Goal: Book appointment/travel/reservation

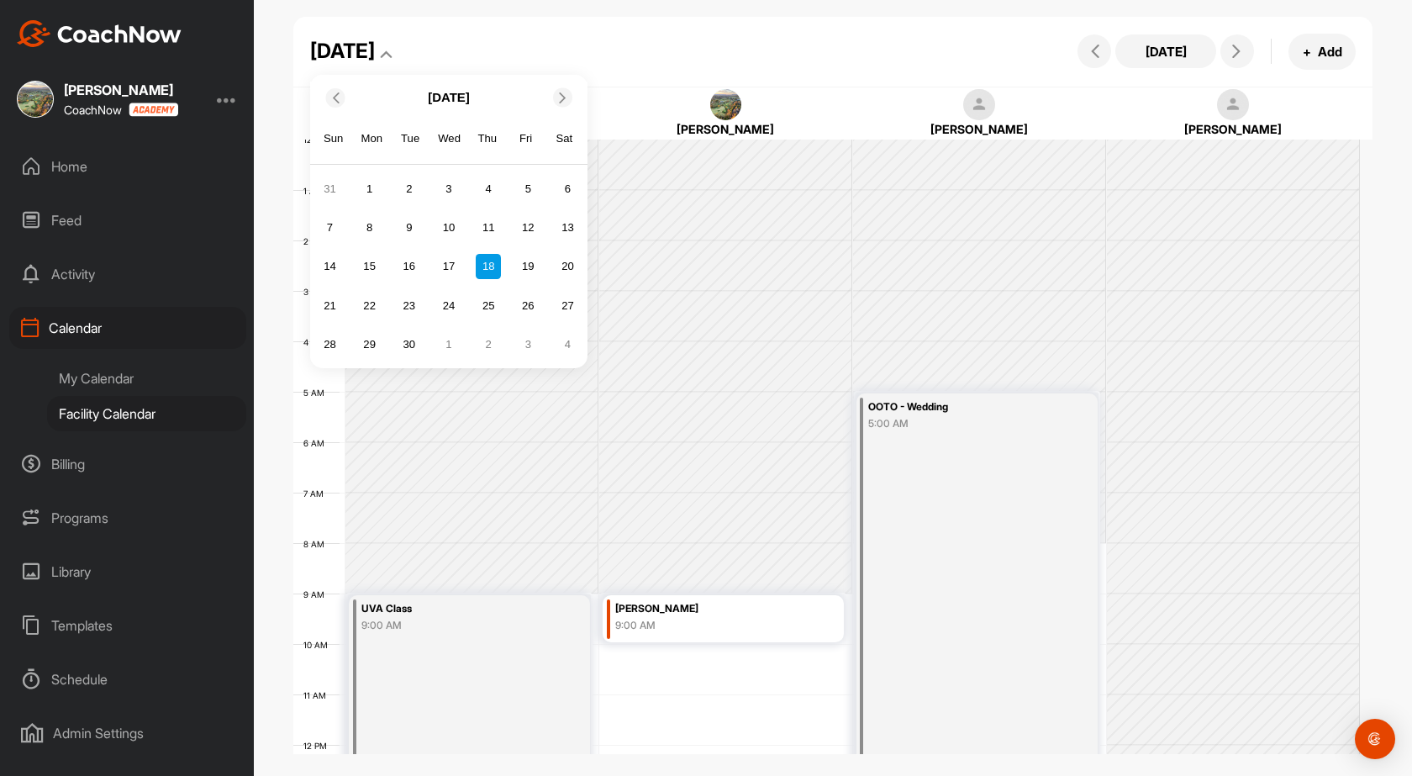
scroll to position [207, 0]
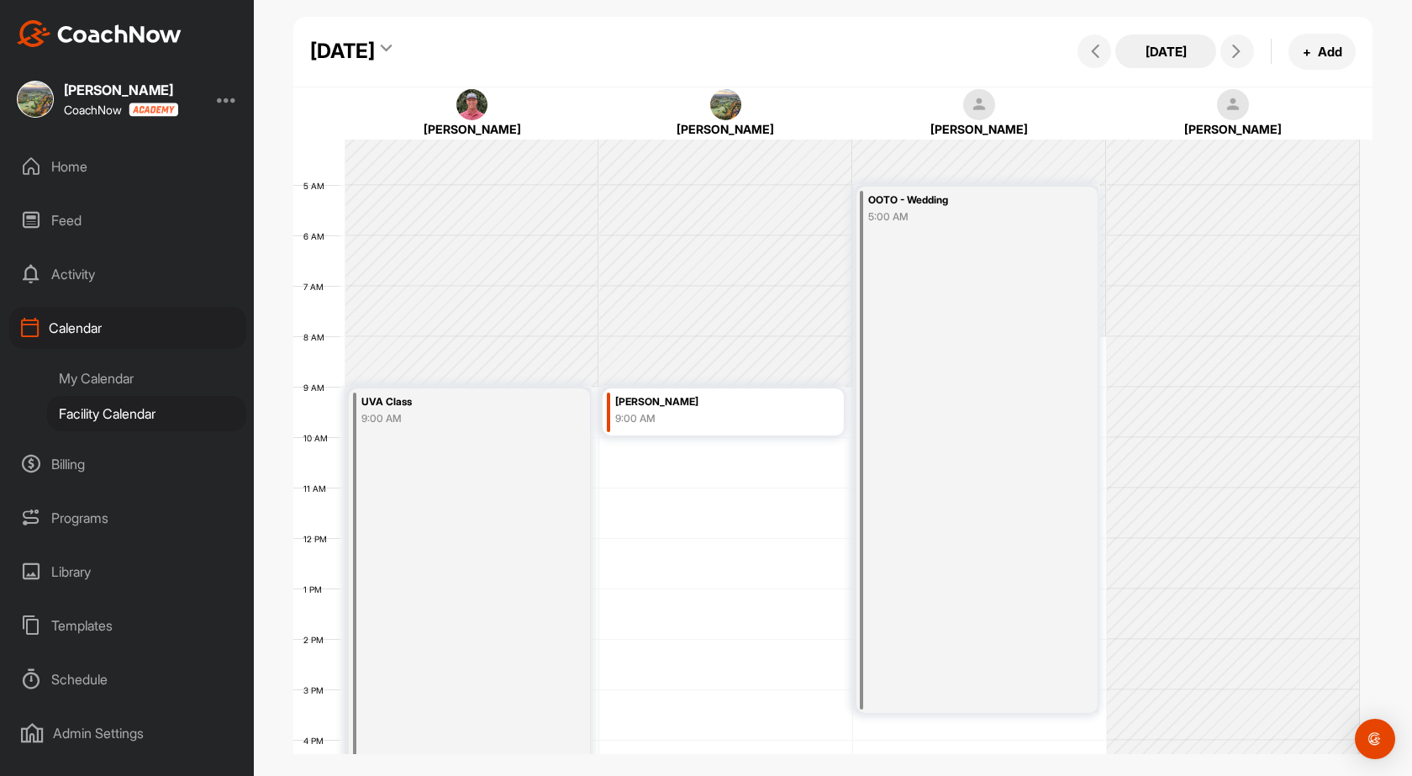
click at [1148, 55] on button "[DATE]" at bounding box center [1165, 51] width 101 height 34
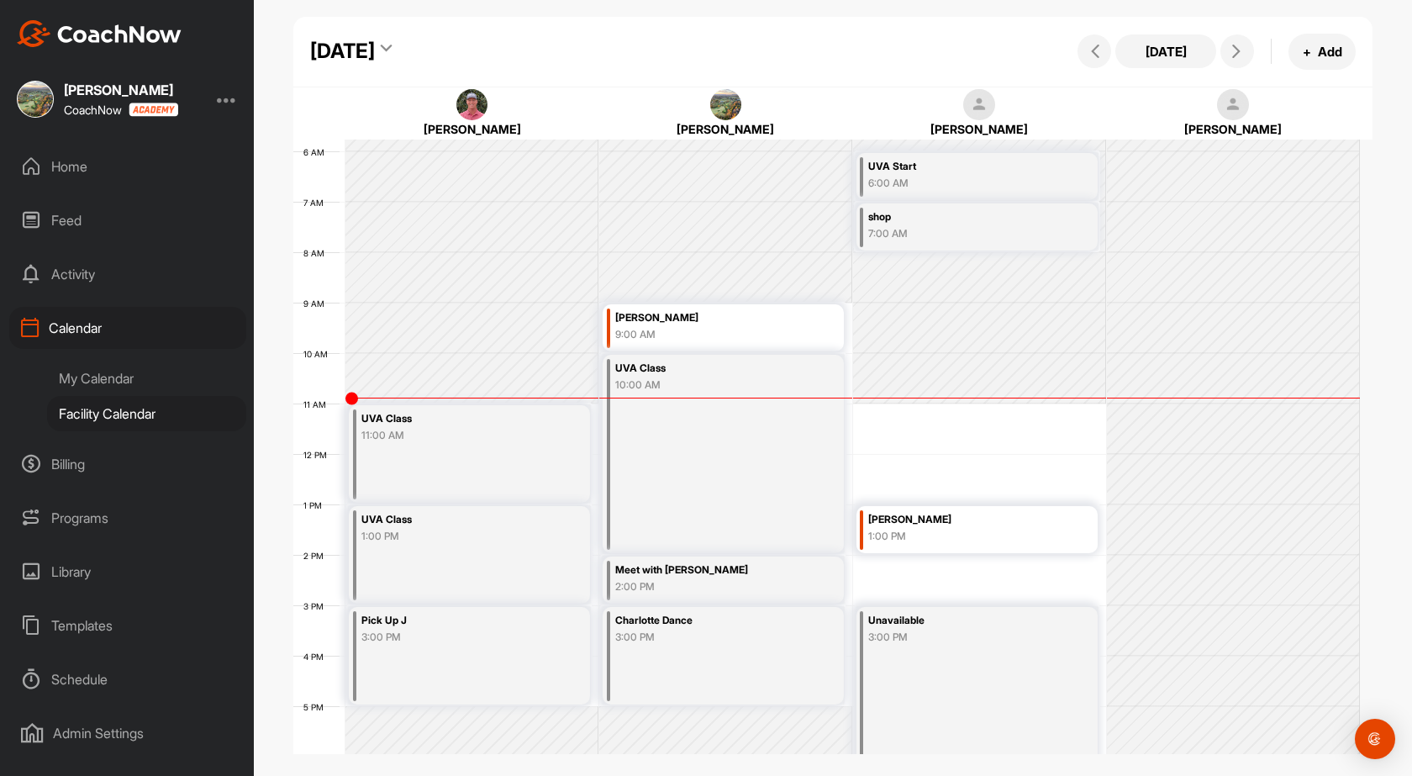
click at [103, 376] on div "My Calendar" at bounding box center [146, 378] width 199 height 35
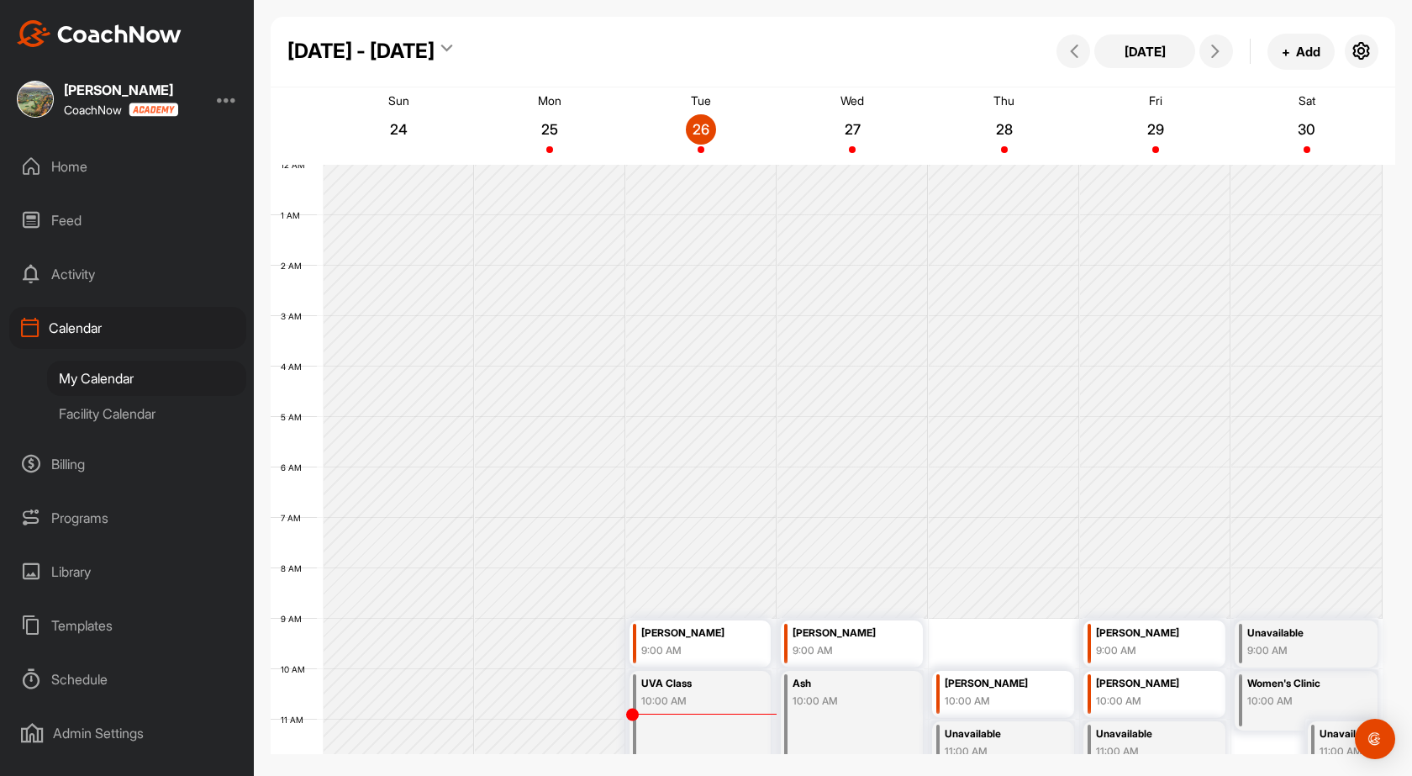
scroll to position [291, 0]
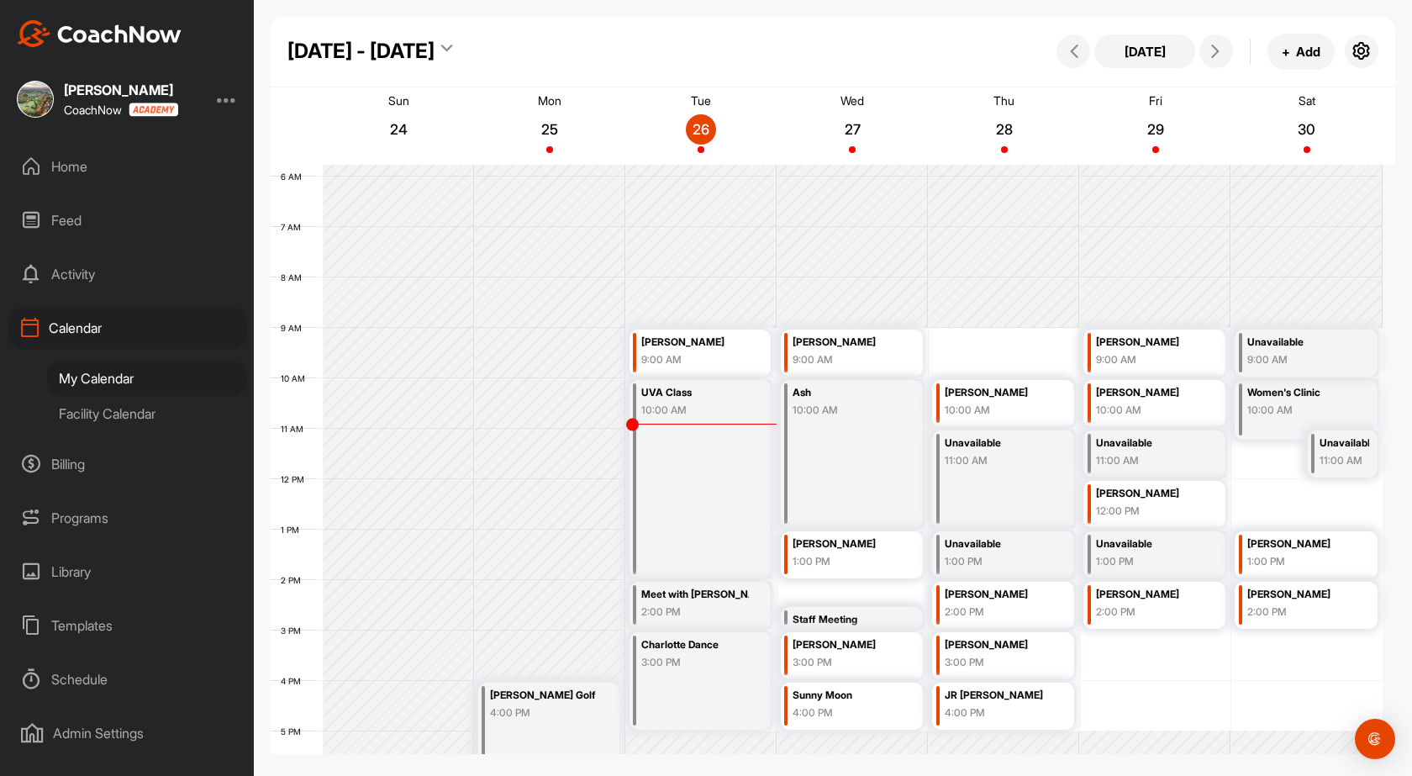
click at [1206, 66] on div "[DATE] + Add" at bounding box center [1215, 52] width 326 height 36
click at [1206, 58] on button at bounding box center [1216, 51] width 34 height 34
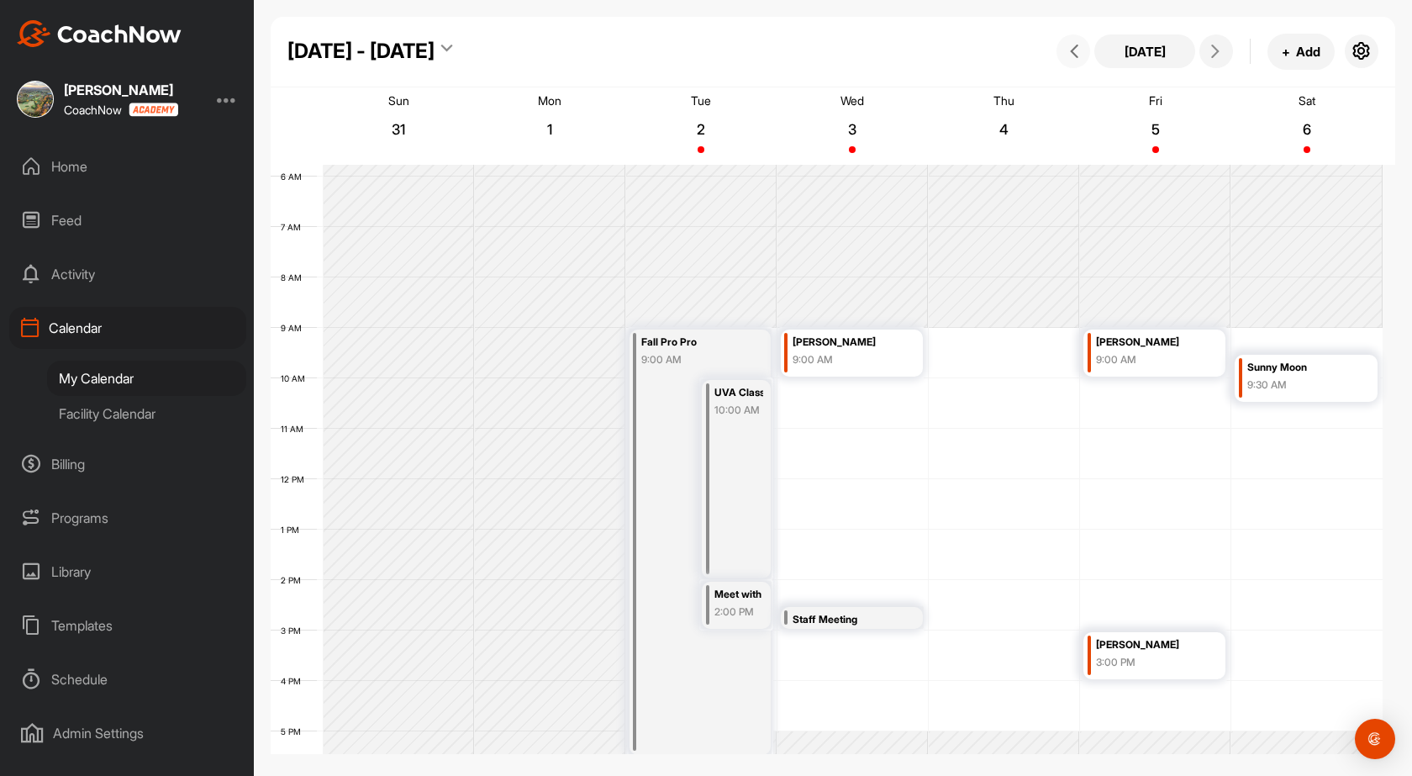
click at [1073, 50] on icon at bounding box center [1073, 51] width 13 height 13
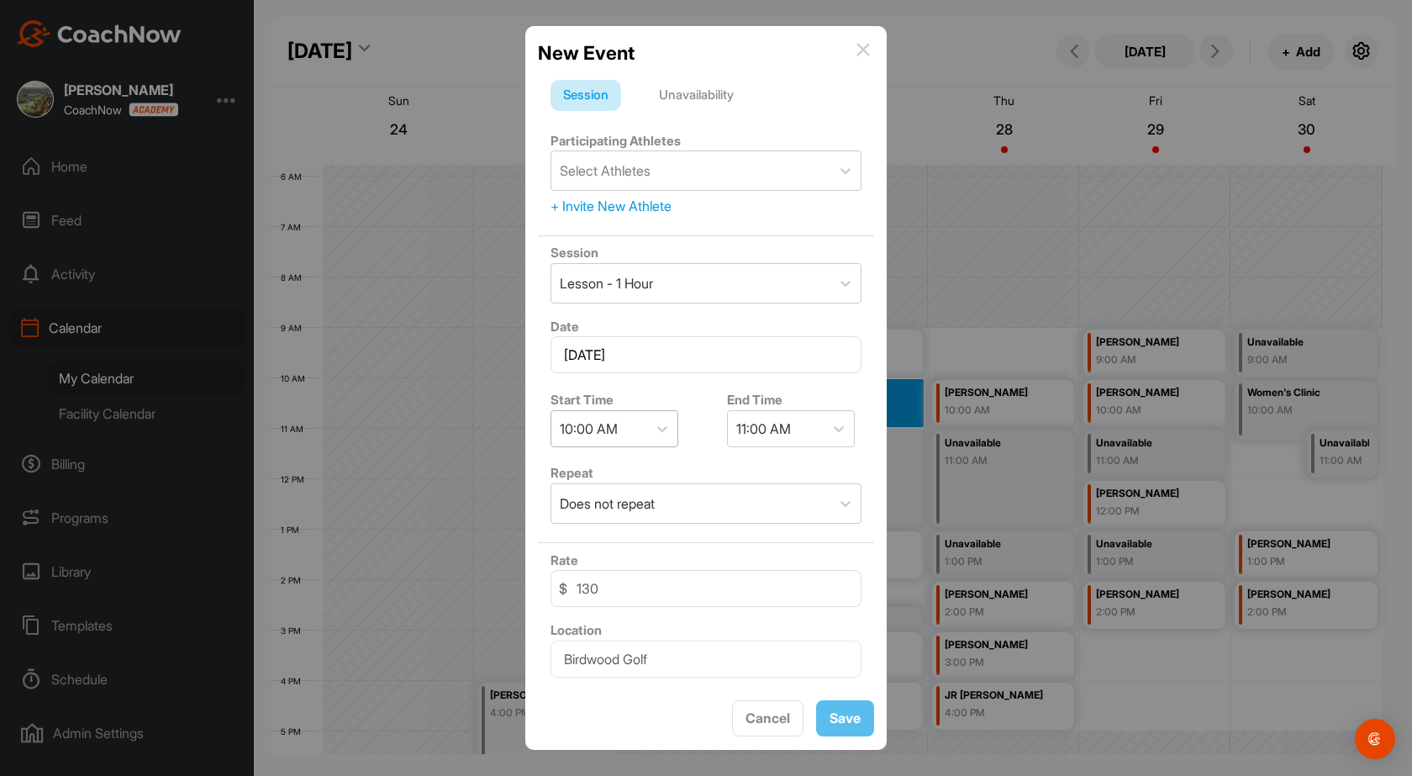
click at [630, 427] on div "10:00 AM" at bounding box center [599, 428] width 96 height 35
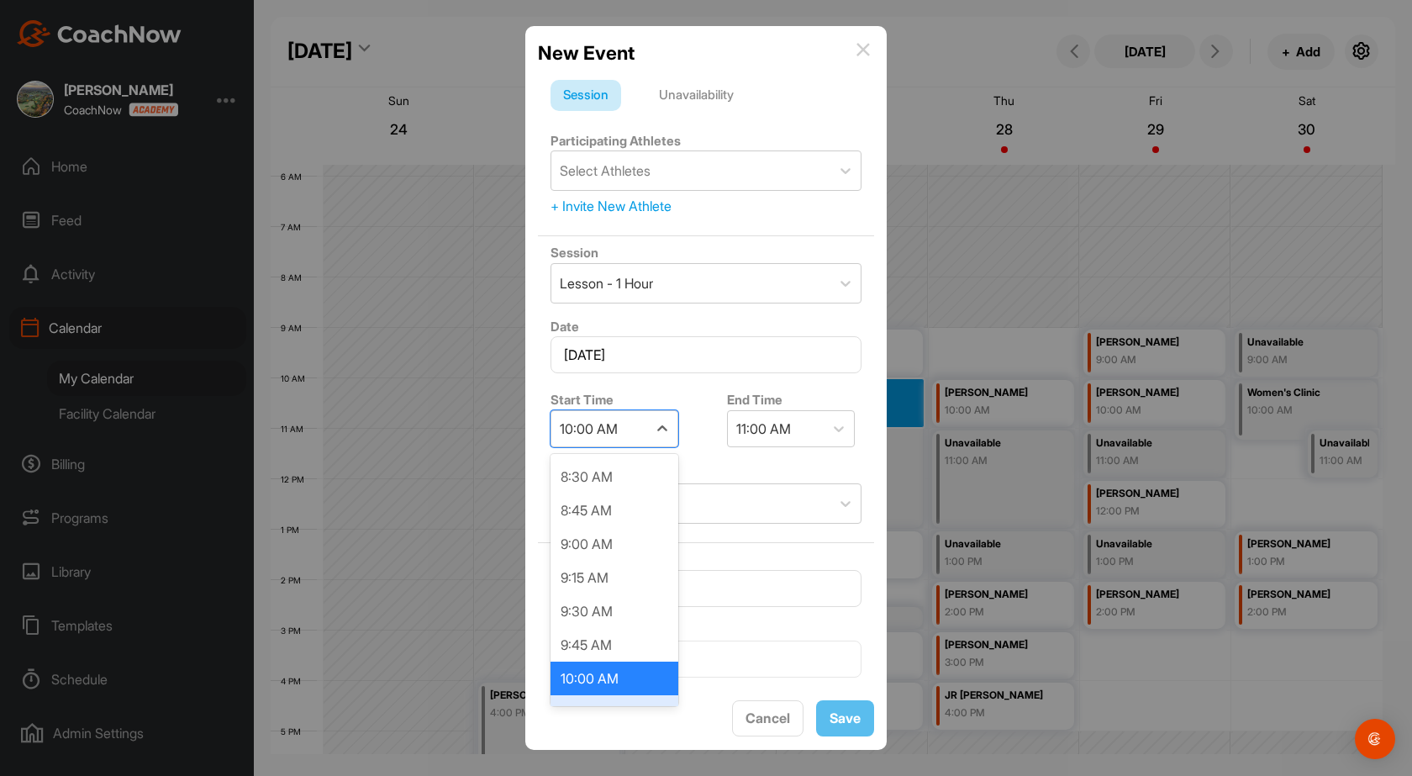
scroll to position [1309, 0]
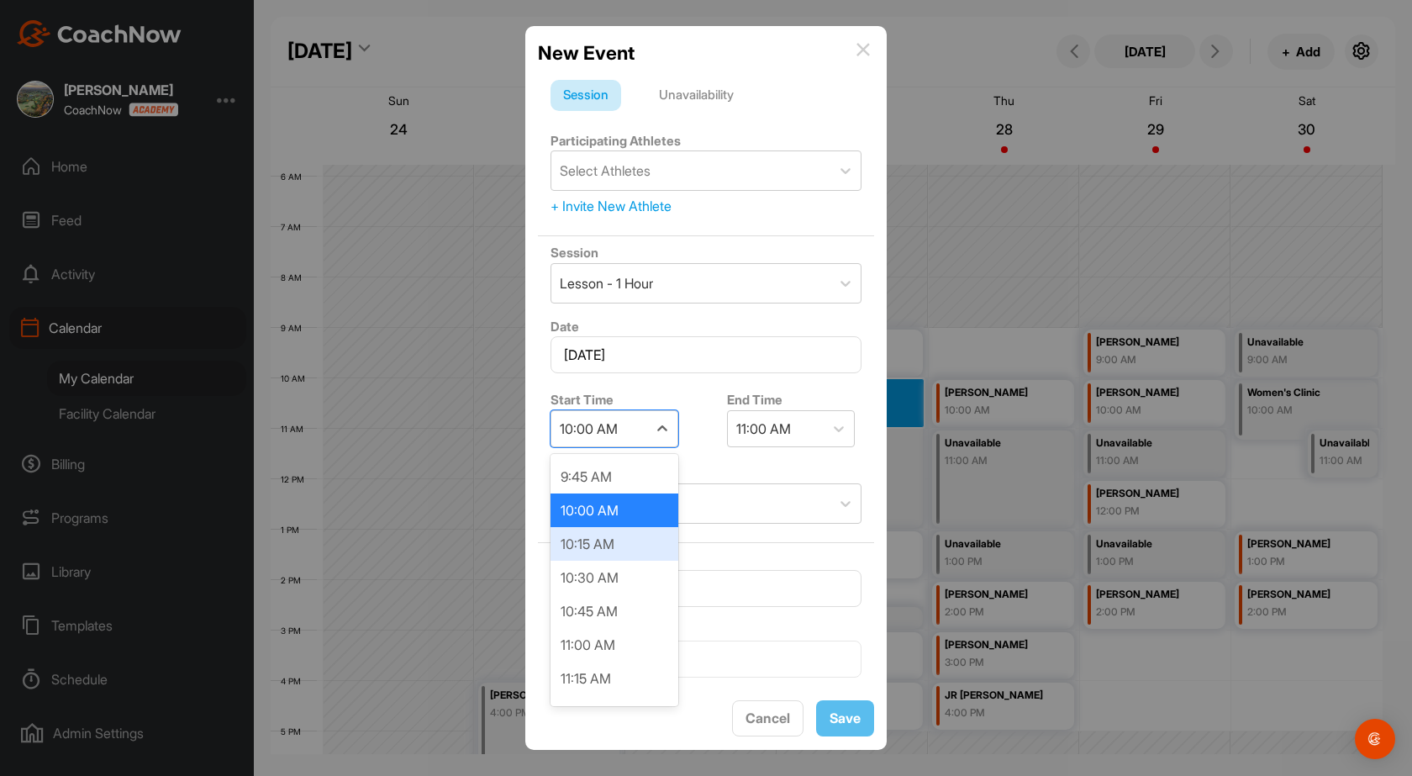
click at [611, 554] on div "10:15 AM" at bounding box center [615, 544] width 128 height 34
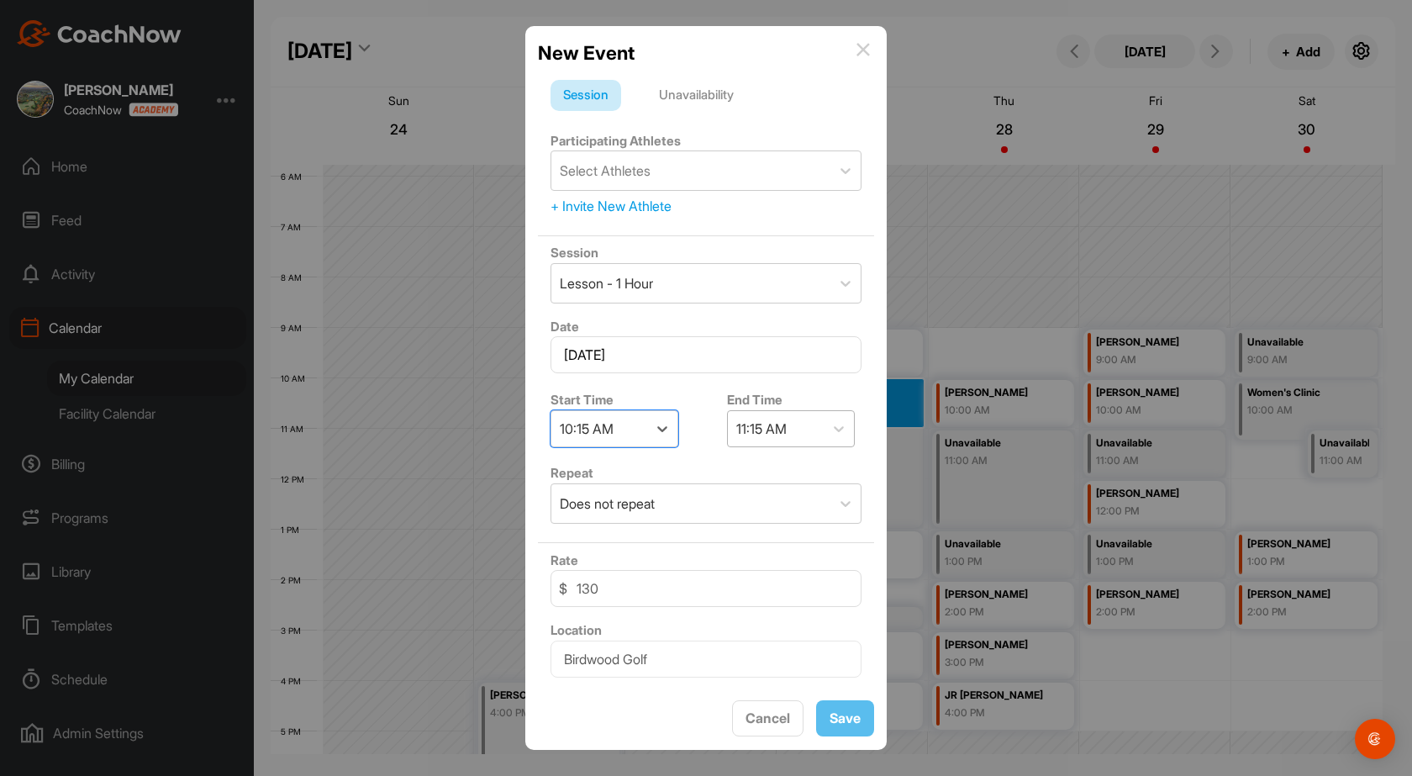
click at [795, 425] on div "11:15 AM" at bounding box center [776, 428] width 96 height 35
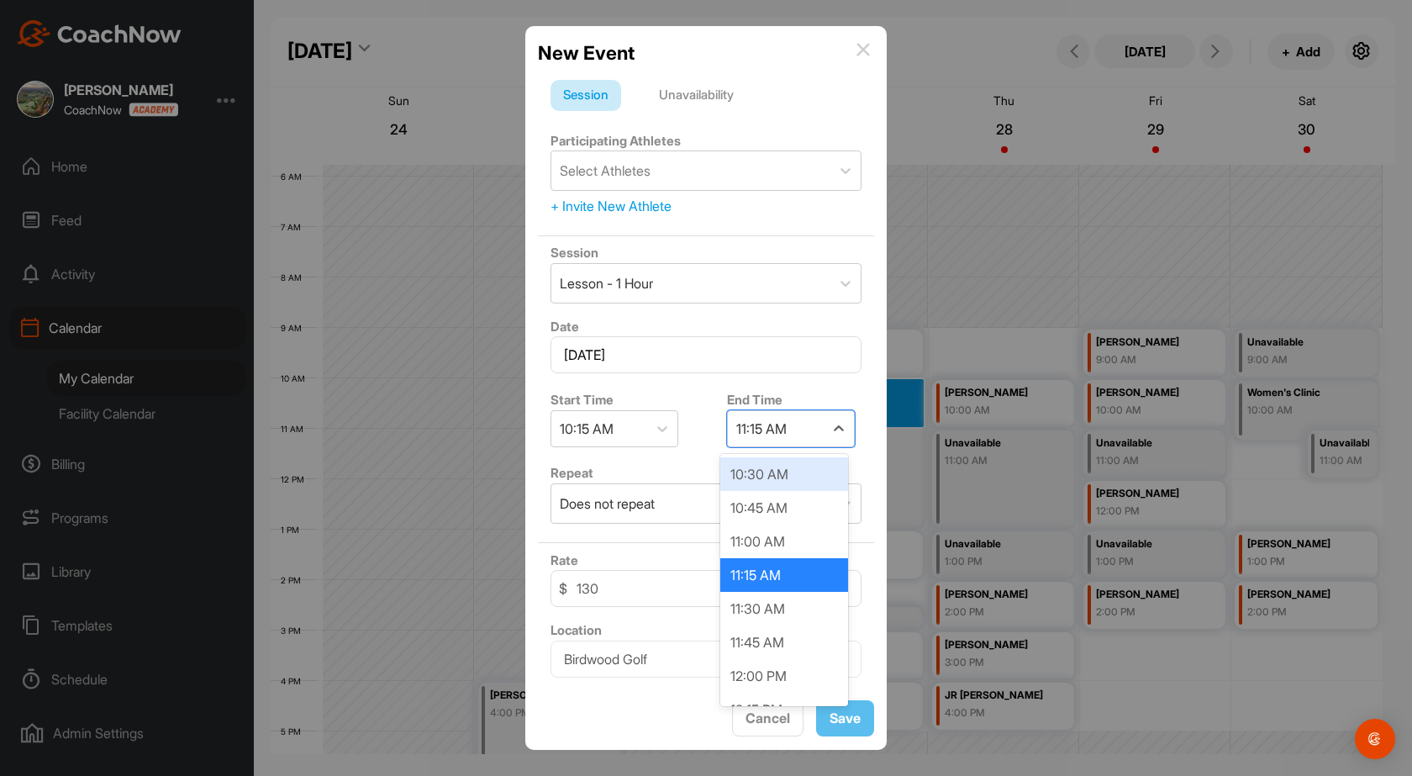
click at [790, 481] on div "10:30 AM" at bounding box center [784, 474] width 128 height 34
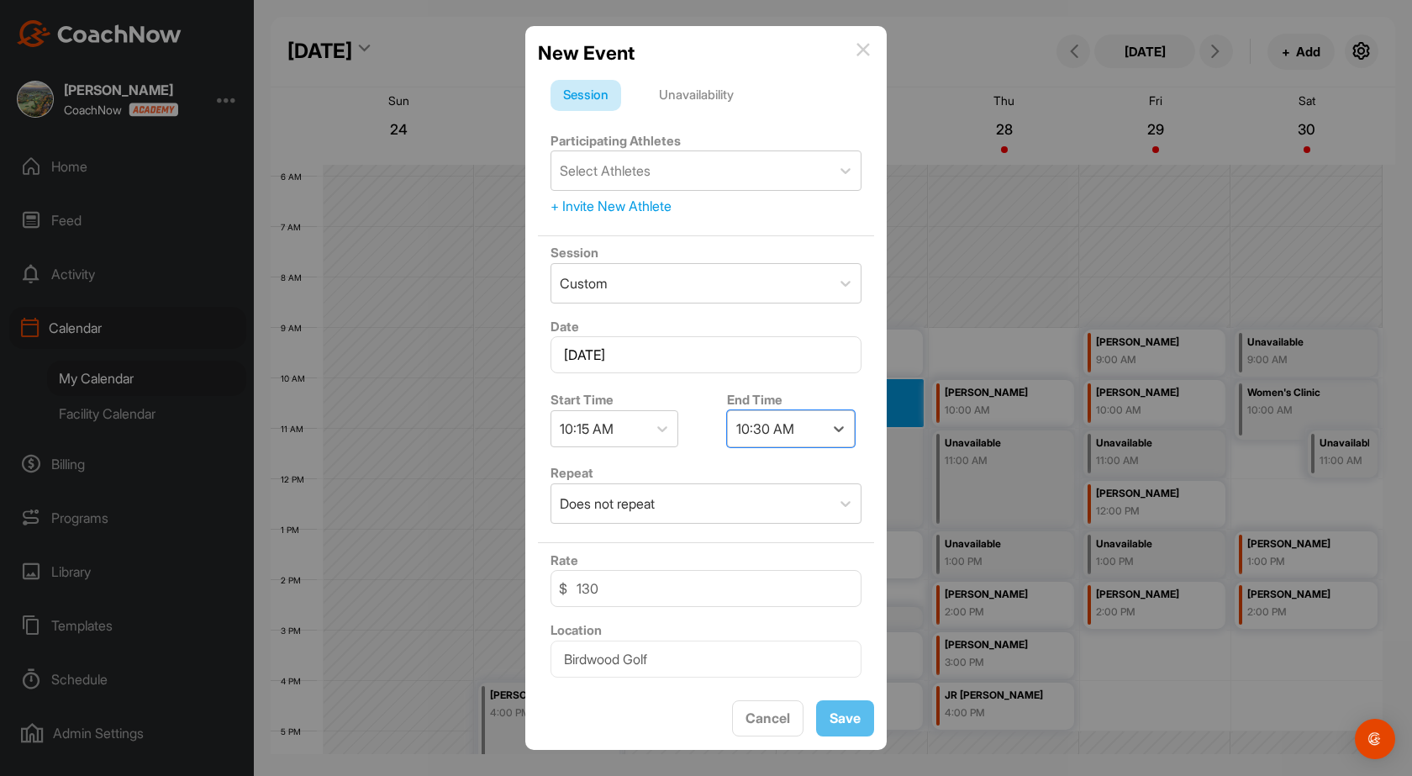
click at [701, 89] on div "Unavailability" at bounding box center [696, 96] width 100 height 32
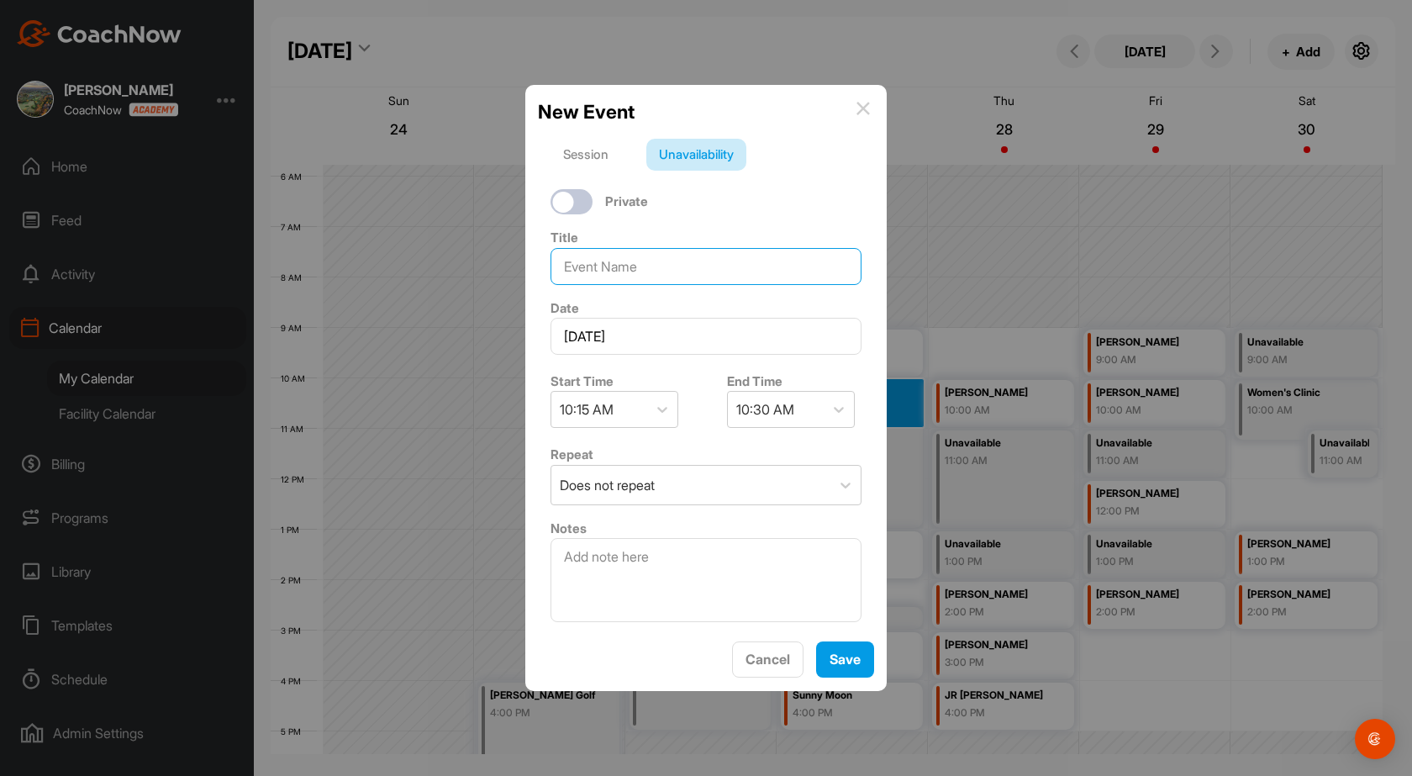
click at [661, 265] on input at bounding box center [706, 266] width 311 height 37
type input "Call with [PERSON_NAME]"
click at [846, 658] on button "Save" at bounding box center [845, 659] width 58 height 36
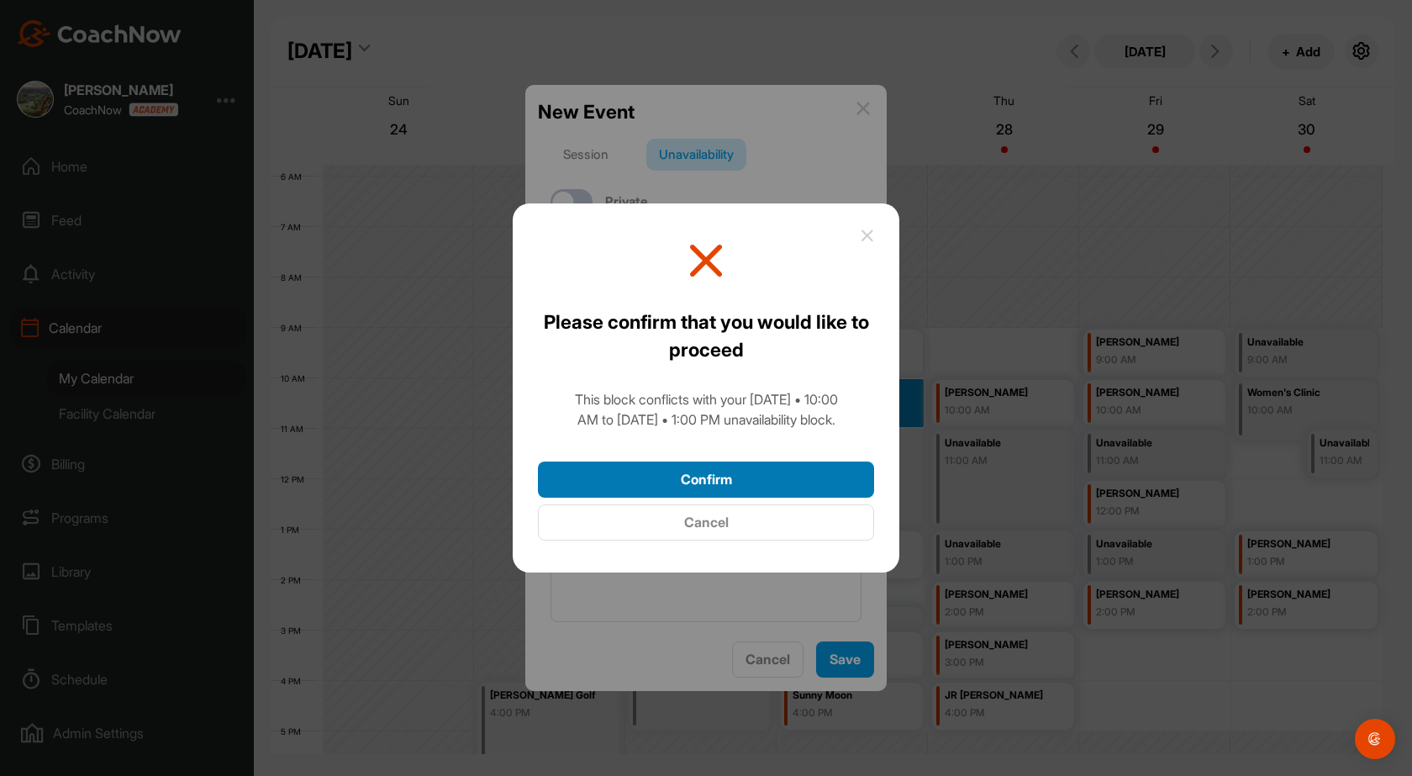
click at [762, 486] on button "Confirm" at bounding box center [706, 479] width 336 height 36
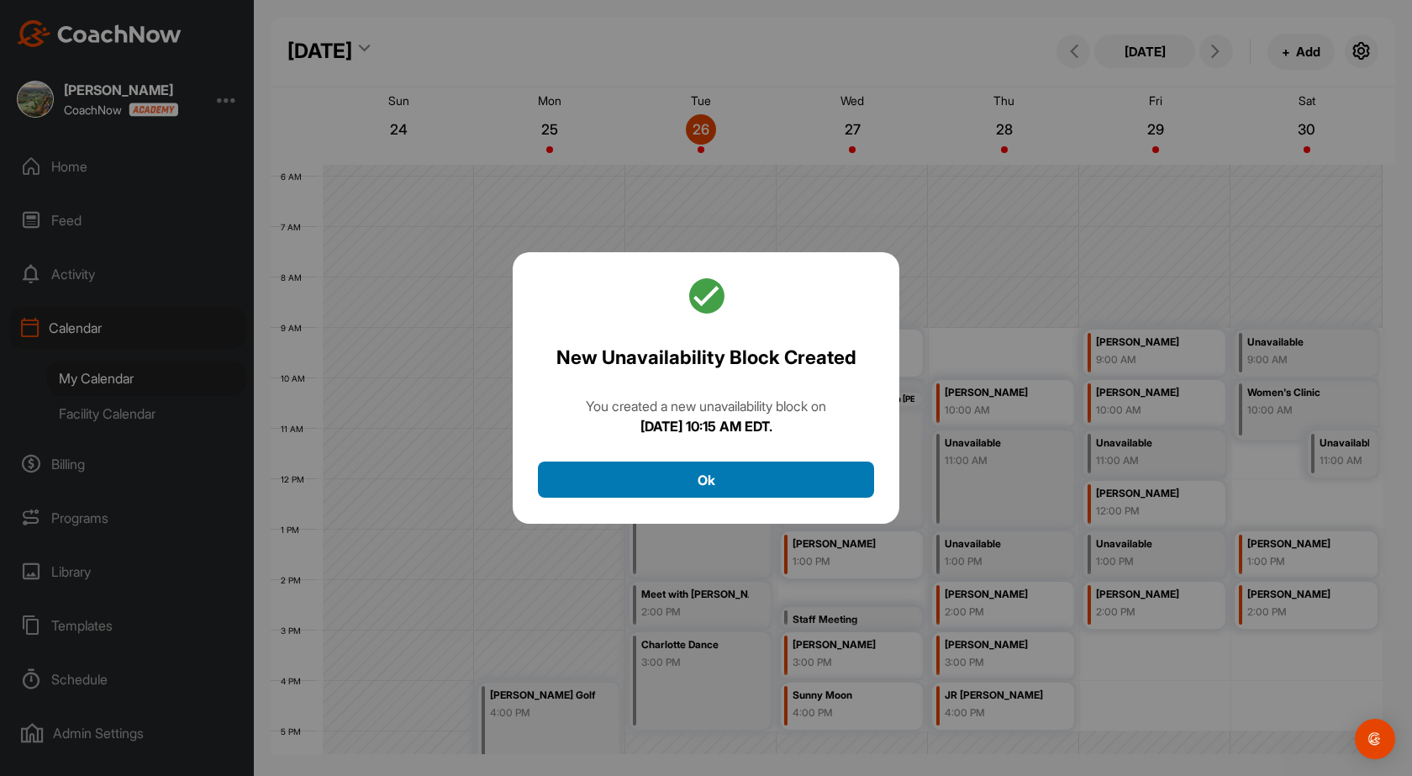
click at [825, 482] on button "Ok" at bounding box center [706, 479] width 336 height 36
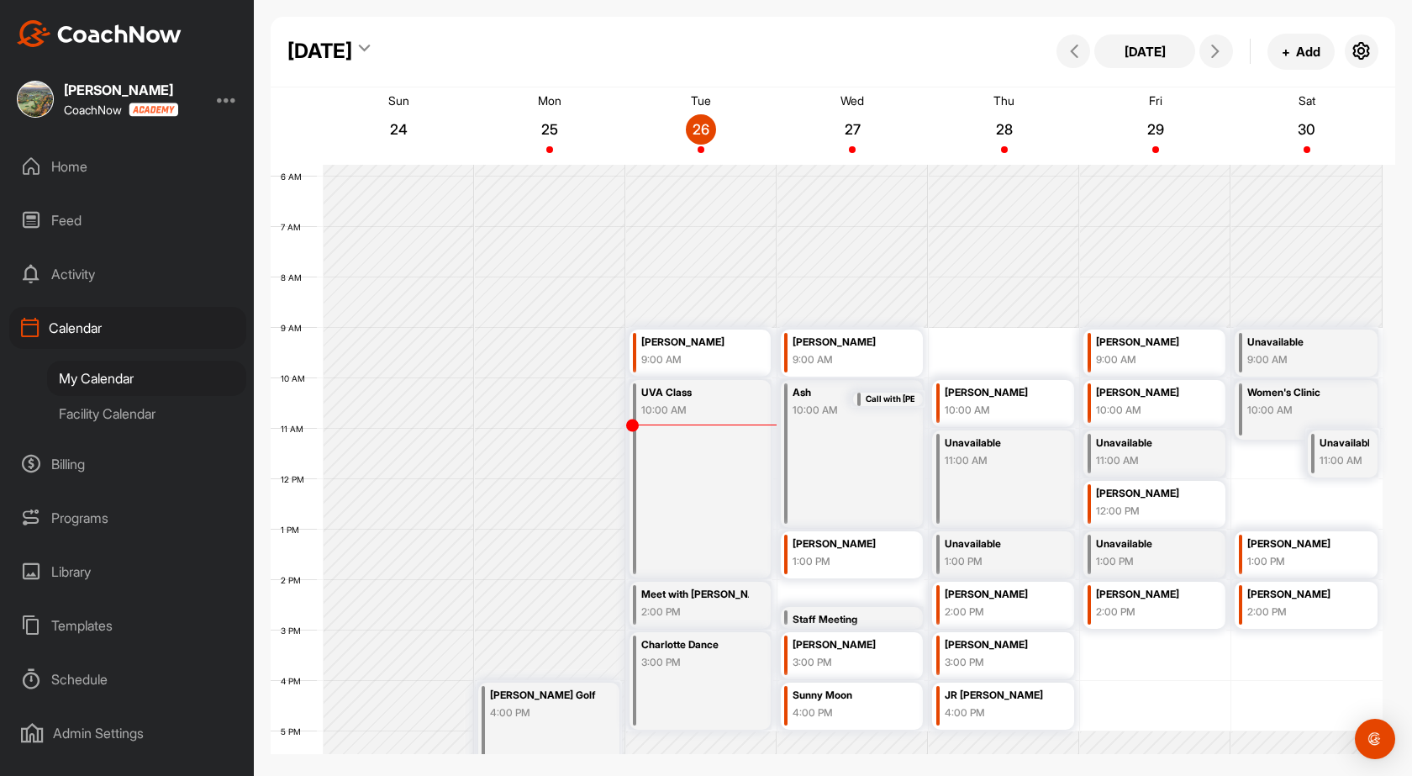
click at [1139, 704] on div "12 AM 1 AM 2 AM 3 AM 4 AM 5 AM 6 AM 7 AM 8 AM 9 AM 10 AM 11 AM 12 PM 1 PM 2 PM …" at bounding box center [827, 479] width 1112 height 1210
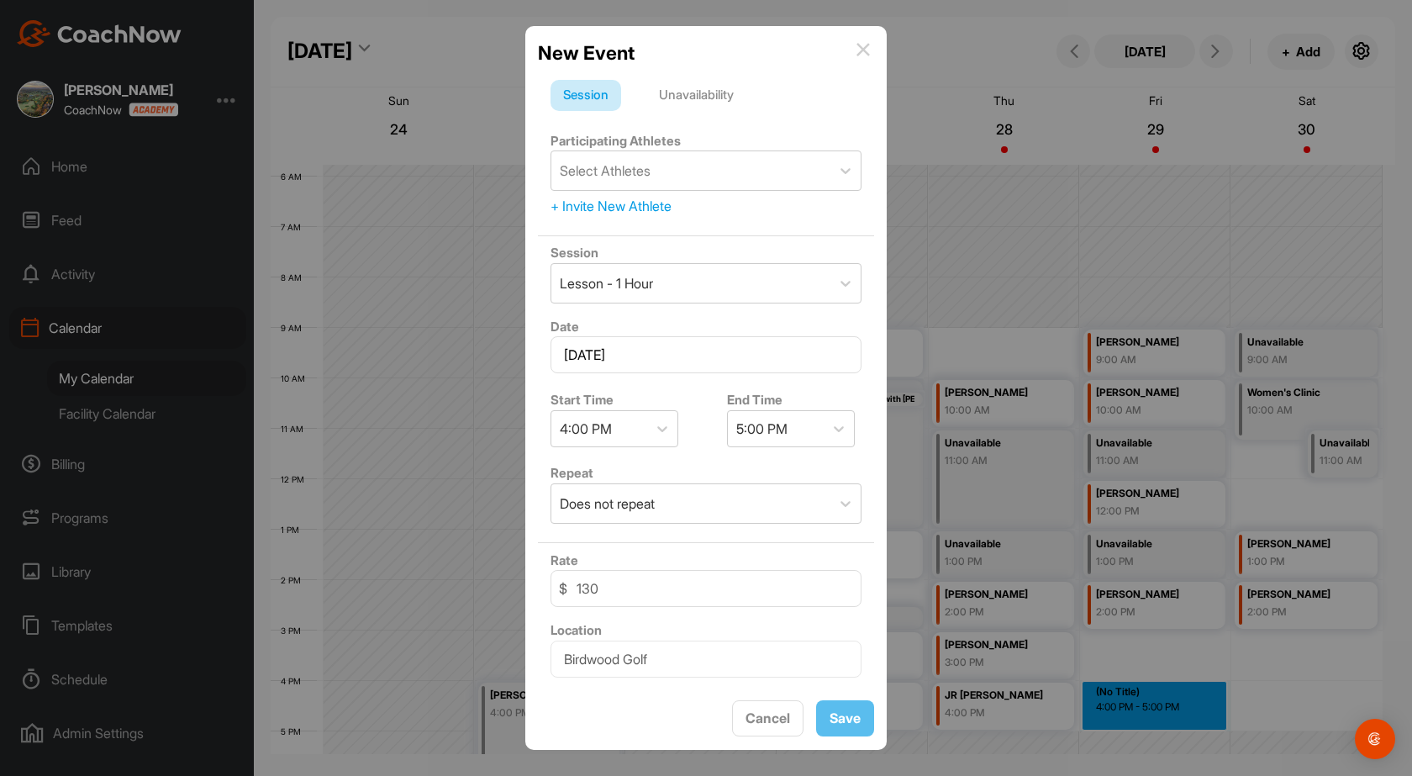
click at [730, 96] on div "Unavailability" at bounding box center [696, 96] width 100 height 32
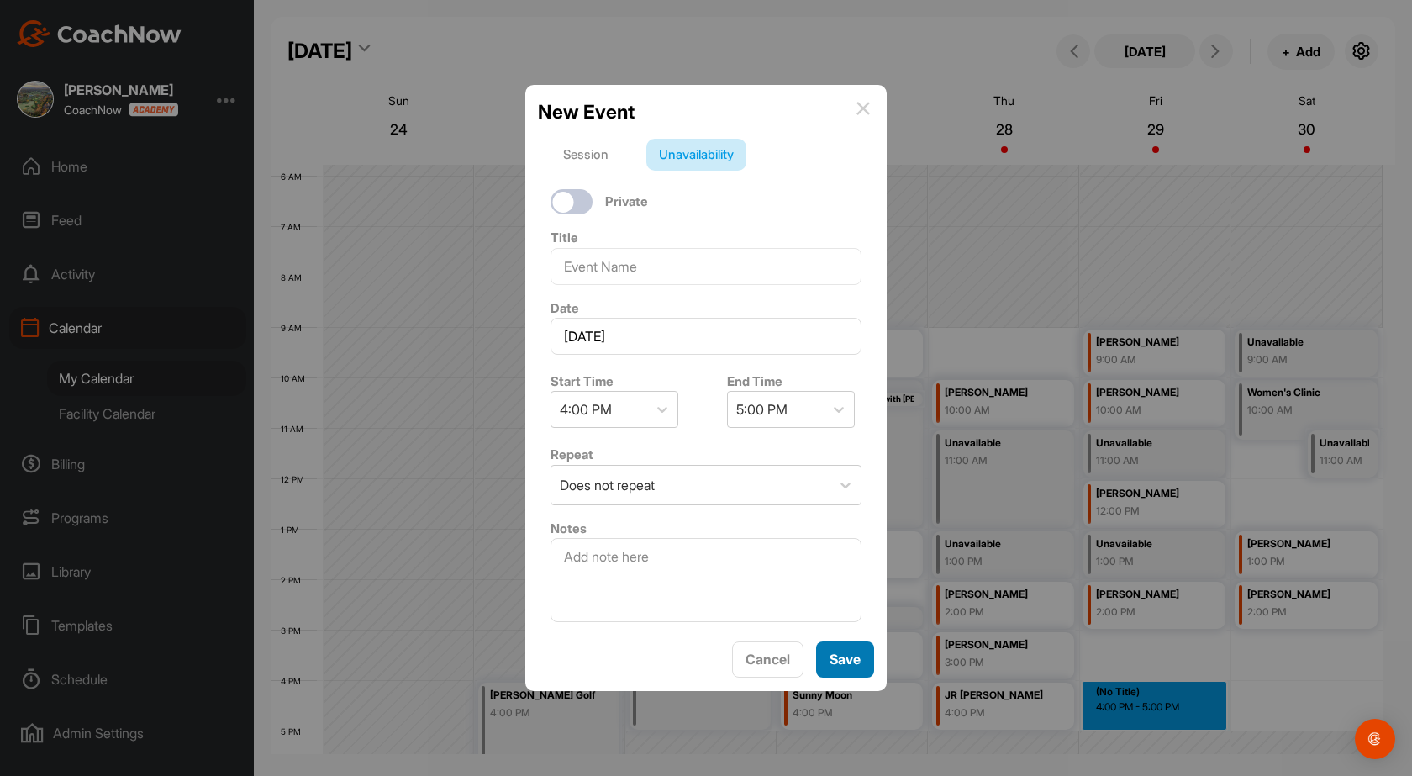
click at [850, 665] on button "Save" at bounding box center [845, 659] width 58 height 36
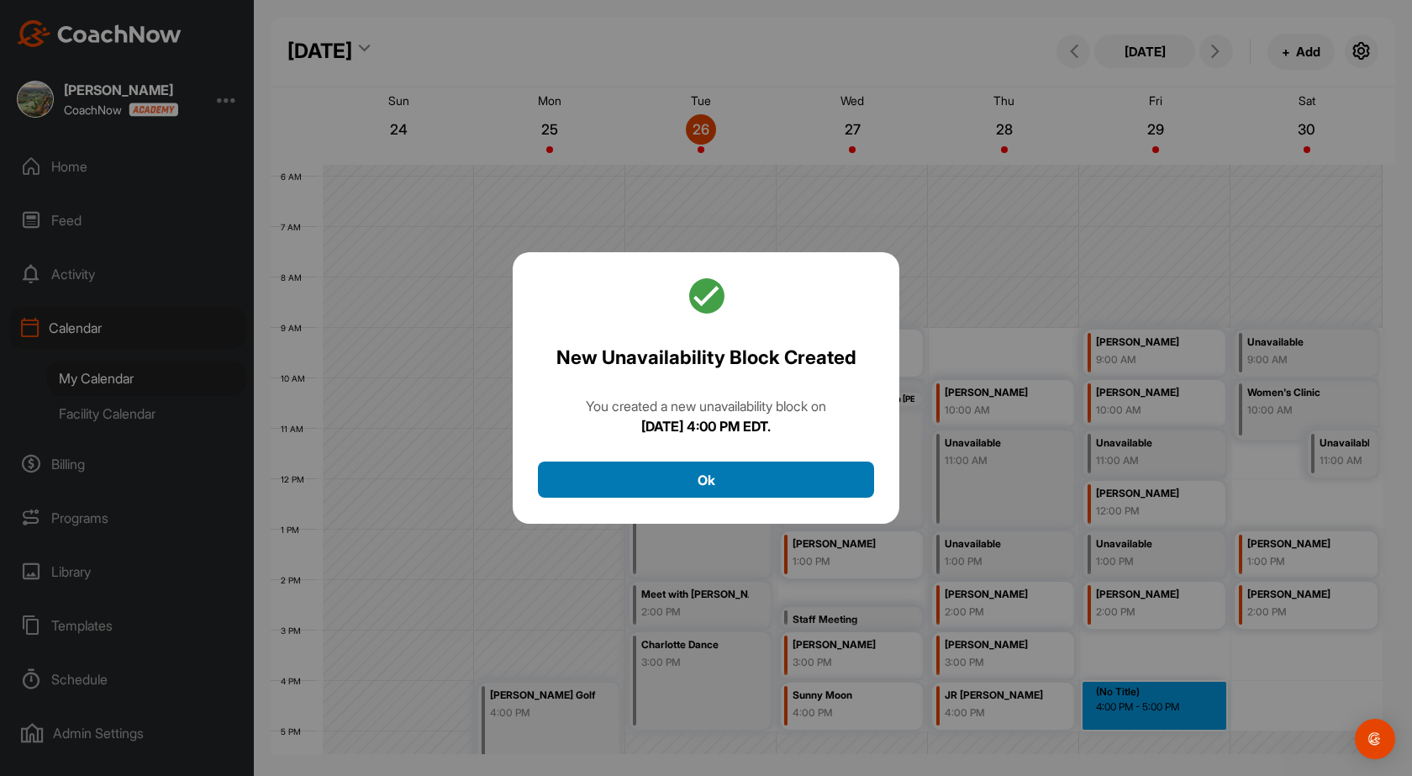
click at [770, 472] on button "Ok" at bounding box center [706, 479] width 336 height 36
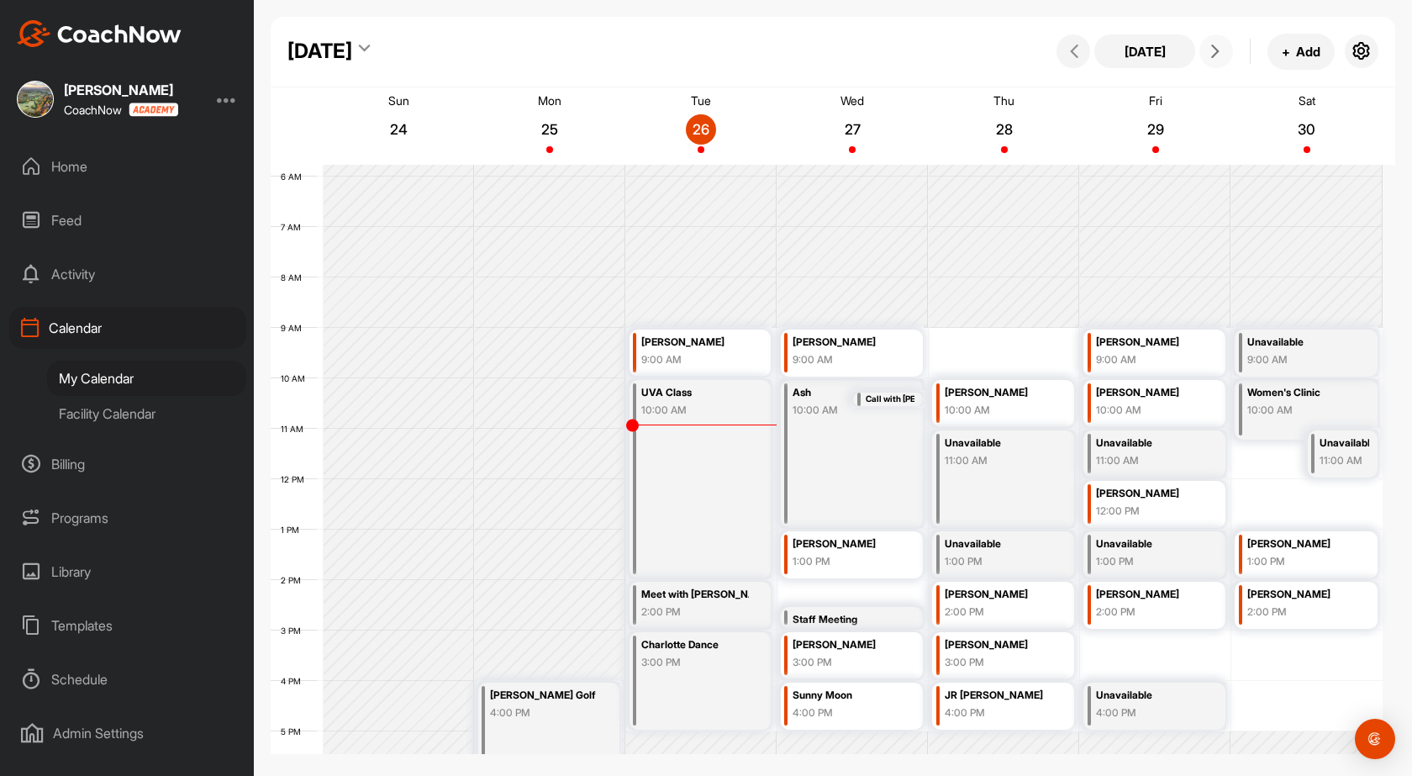
click at [1218, 58] on button at bounding box center [1216, 51] width 34 height 34
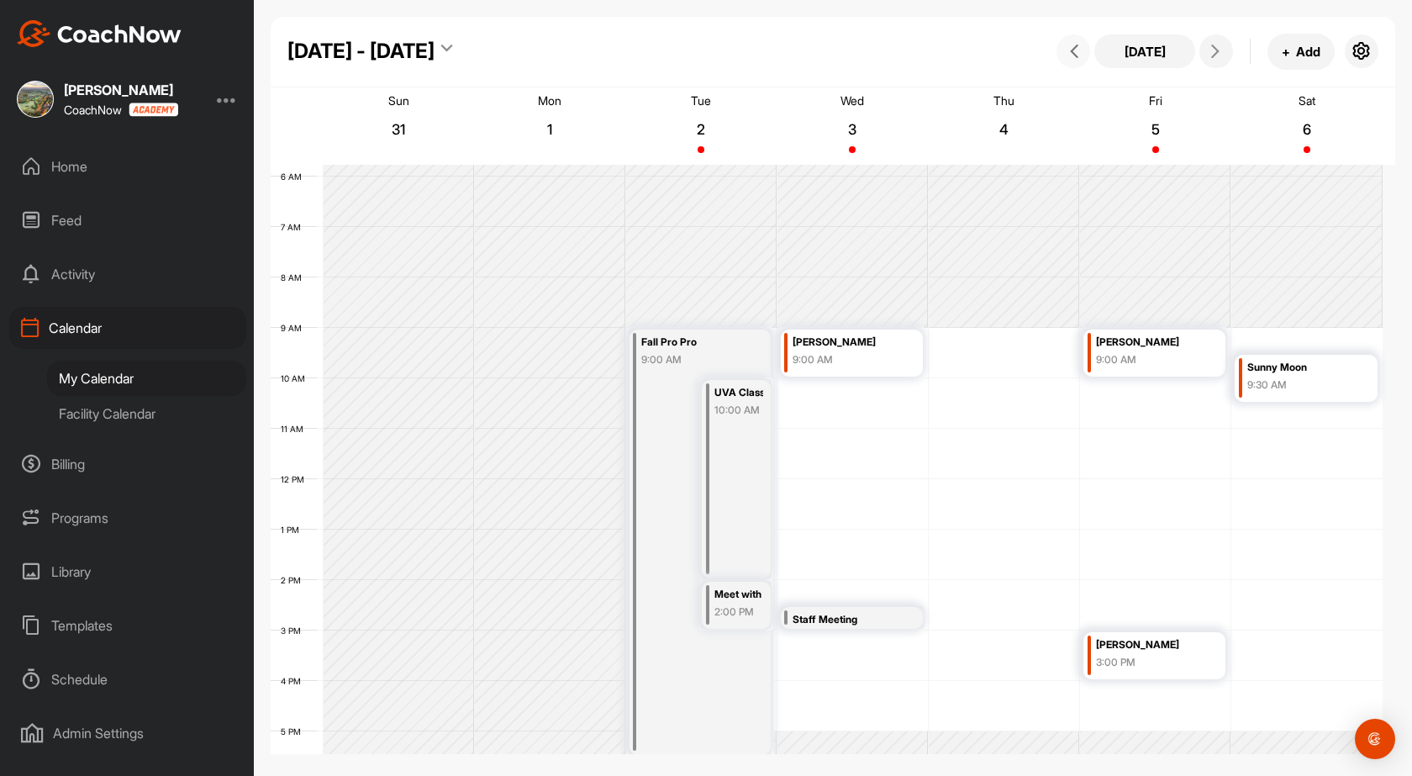
click at [1078, 47] on icon at bounding box center [1073, 51] width 13 height 13
